Goal: Contribute content: Add original content to the website for others to see

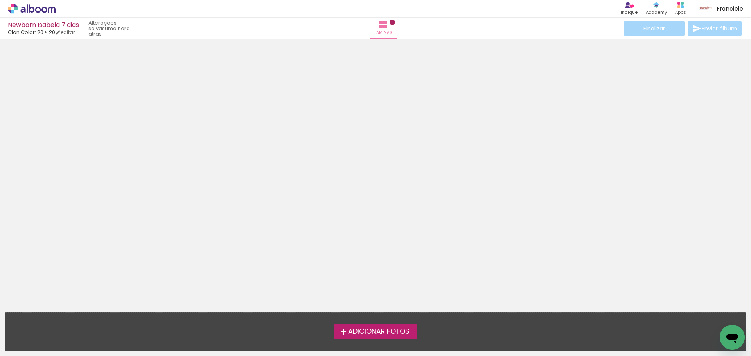
click at [380, 326] on label "Adicionar Fotos" at bounding box center [375, 331] width 83 height 15
click at [0, 0] on input "file" at bounding box center [0, 0] width 0 height 0
click at [377, 336] on span "Adicionar Fotos" at bounding box center [378, 332] width 61 height 7
click at [0, 0] on input "file" at bounding box center [0, 0] width 0 height 0
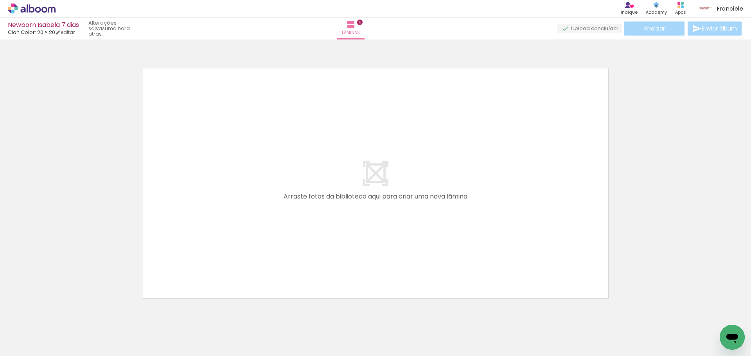
scroll to position [10, 0]
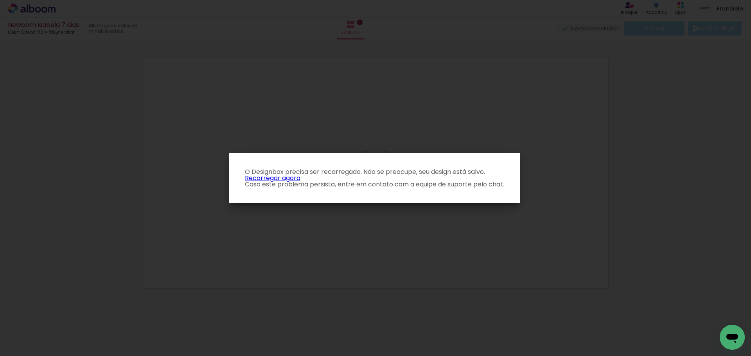
click at [284, 177] on link "Recarregar agora" at bounding box center [273, 178] width 56 height 9
